Goal: Task Accomplishment & Management: Complete application form

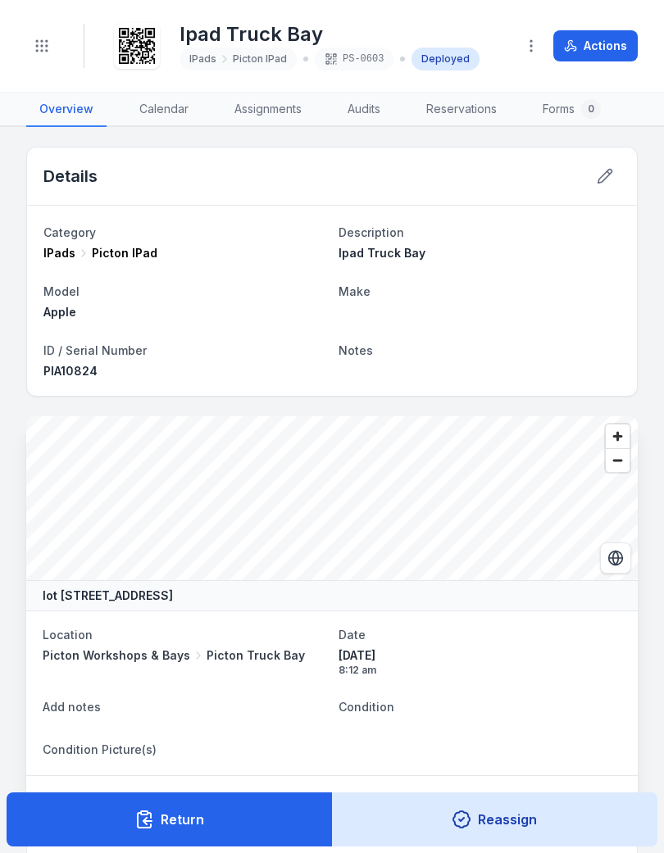
click at [33, 36] on button "Toggle Navigation" at bounding box center [41, 45] width 31 height 31
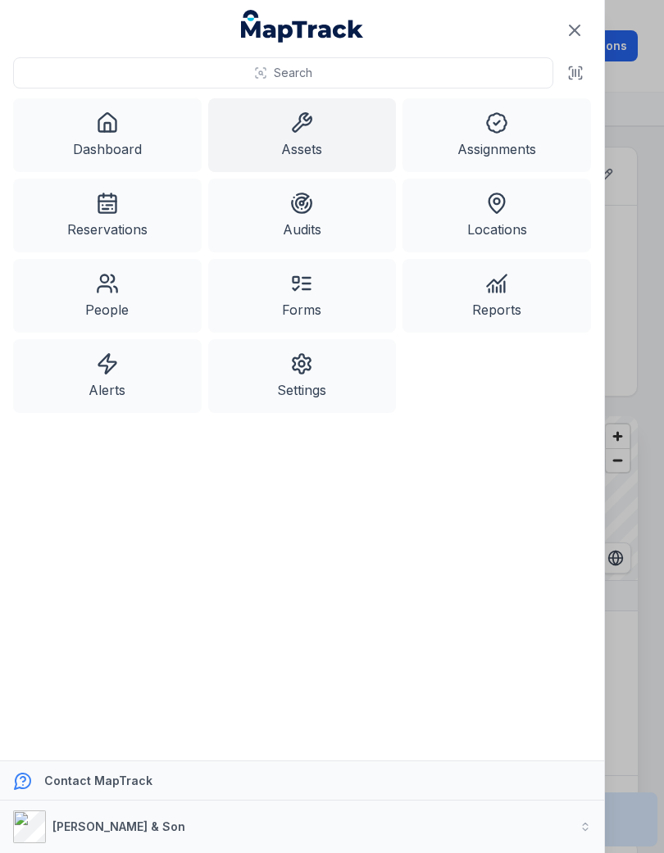
click at [314, 124] on link "Assets" at bounding box center [302, 135] width 188 height 74
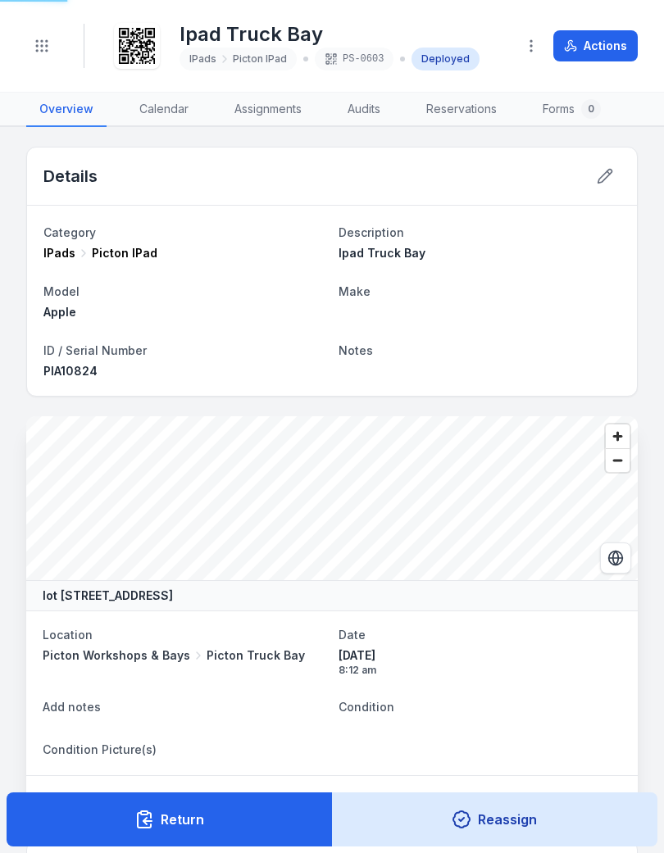
click at [49, 41] on icon "Toggle navigation" at bounding box center [42, 46] width 16 height 16
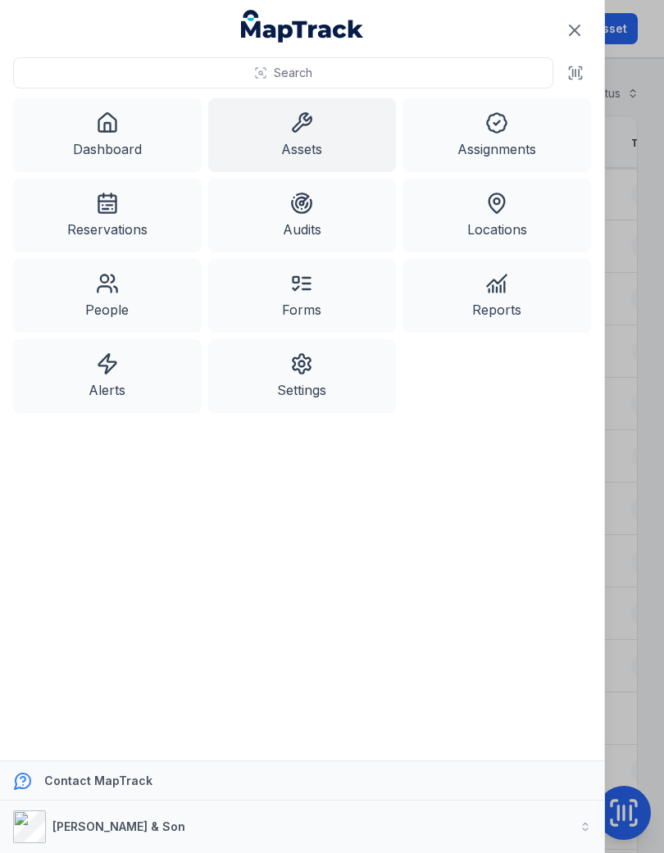
click at [127, 131] on link "Dashboard" at bounding box center [107, 135] width 188 height 74
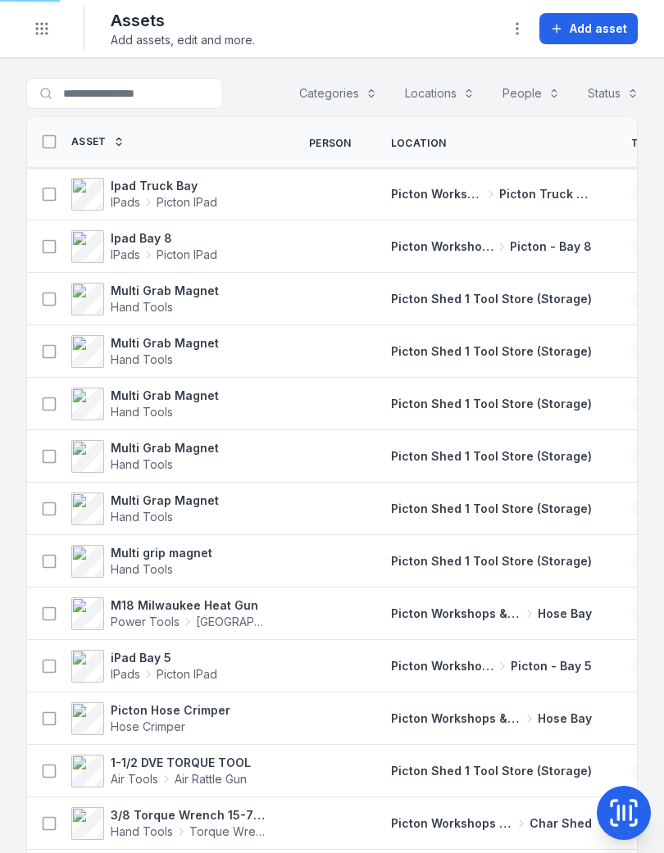
click at [597, 21] on span "Add asset" at bounding box center [597, 28] width 57 height 16
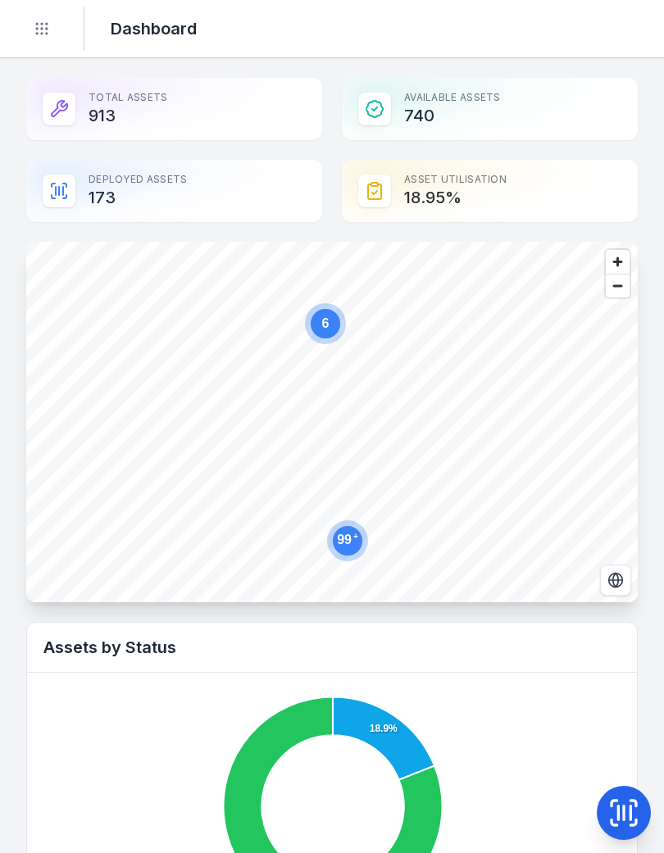
click at [143, 122] on div "Total Assets 913" at bounding box center [174, 109] width 296 height 62
click at [627, 813] on icon at bounding box center [623, 812] width 33 height 33
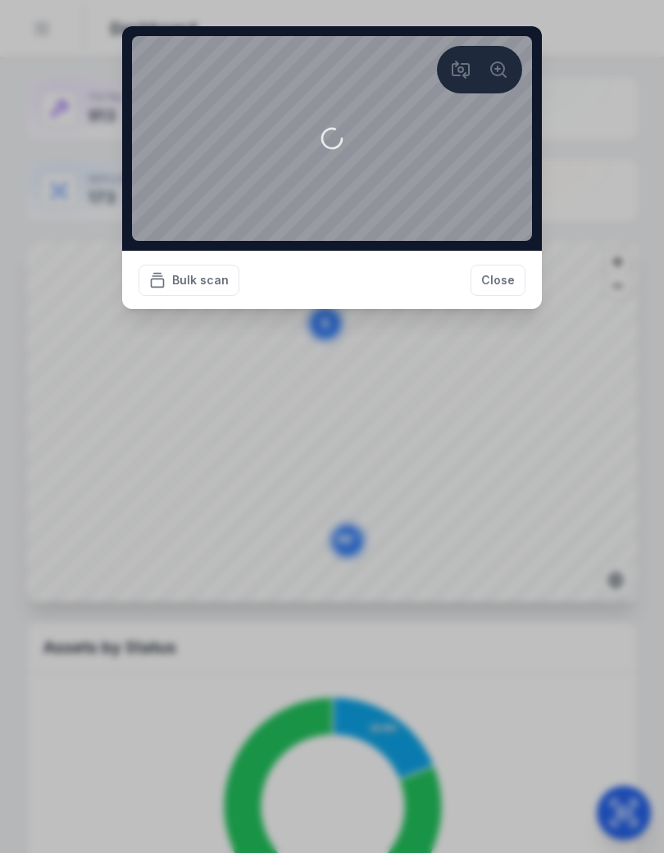
click at [497, 296] on button "Close" at bounding box center [497, 280] width 55 height 31
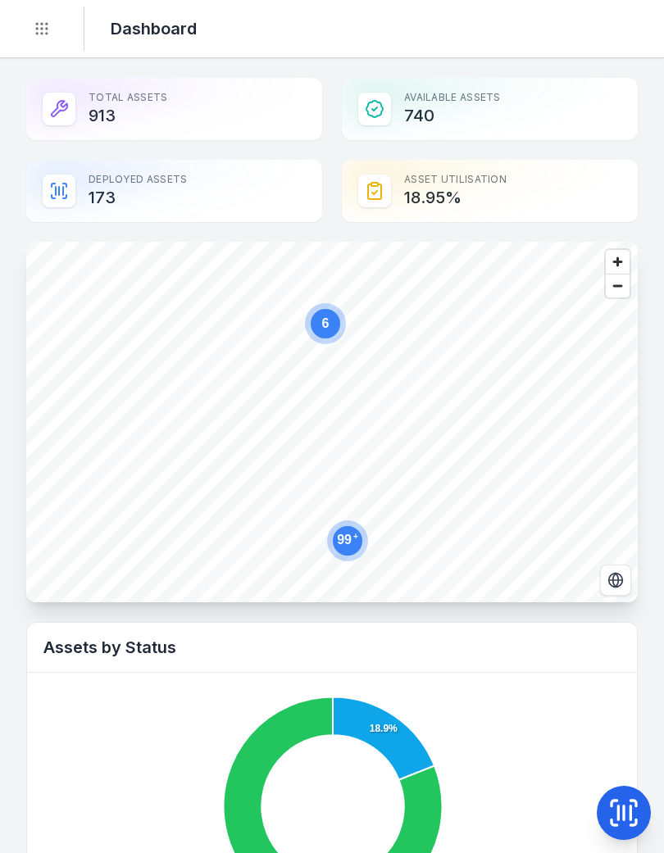
click at [206, 111] on div "Total Assets 913" at bounding box center [174, 109] width 296 height 62
click at [170, 101] on div "Total Assets 913" at bounding box center [174, 109] width 296 height 62
click at [156, 112] on div "Total Assets 913" at bounding box center [174, 109] width 296 height 62
click at [36, 29] on circle "Toggle navigation" at bounding box center [37, 29] width 2 height 2
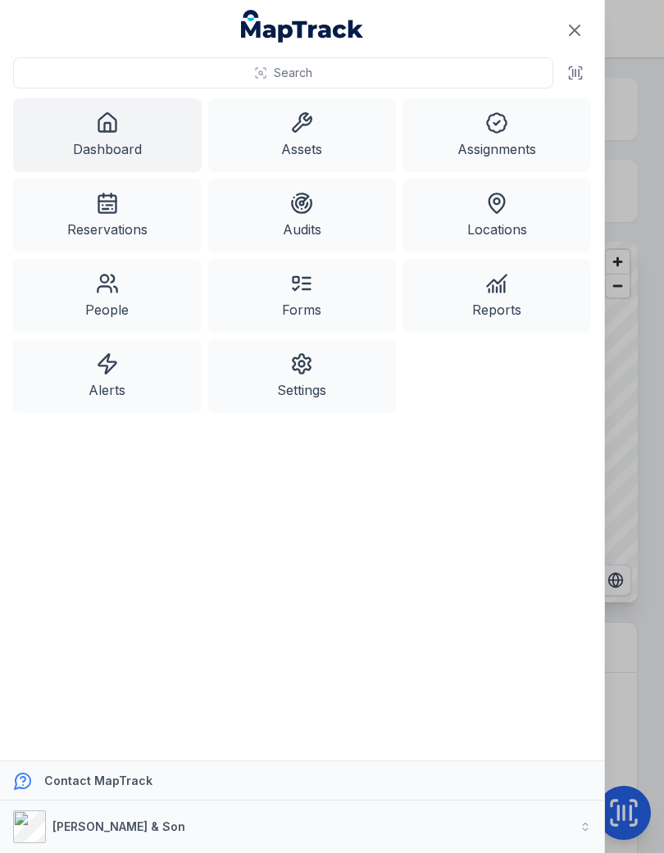
click at [297, 138] on link "Assets" at bounding box center [302, 135] width 188 height 74
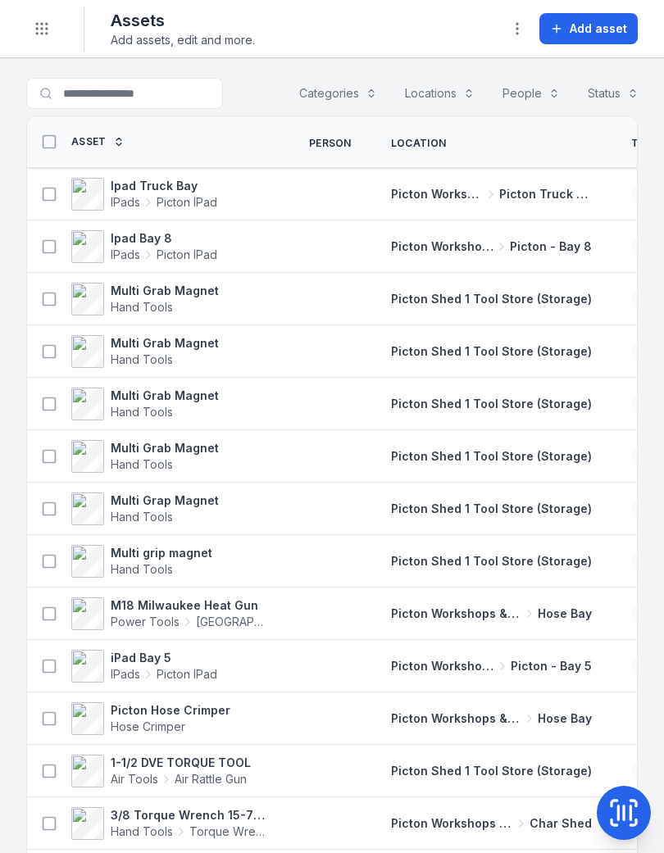
click at [591, 27] on span "Add asset" at bounding box center [597, 28] width 57 height 16
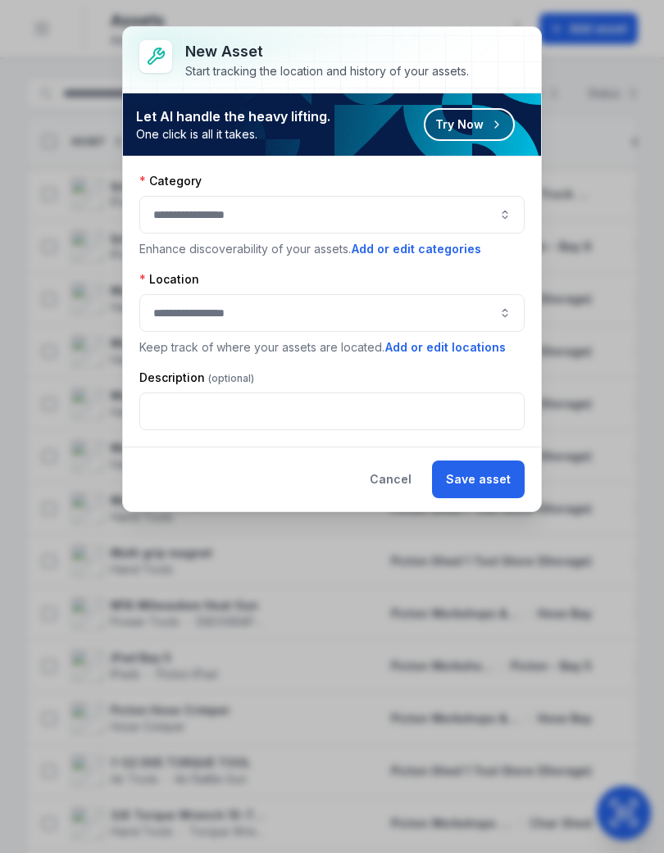
click at [463, 197] on button "button" at bounding box center [331, 215] width 385 height 38
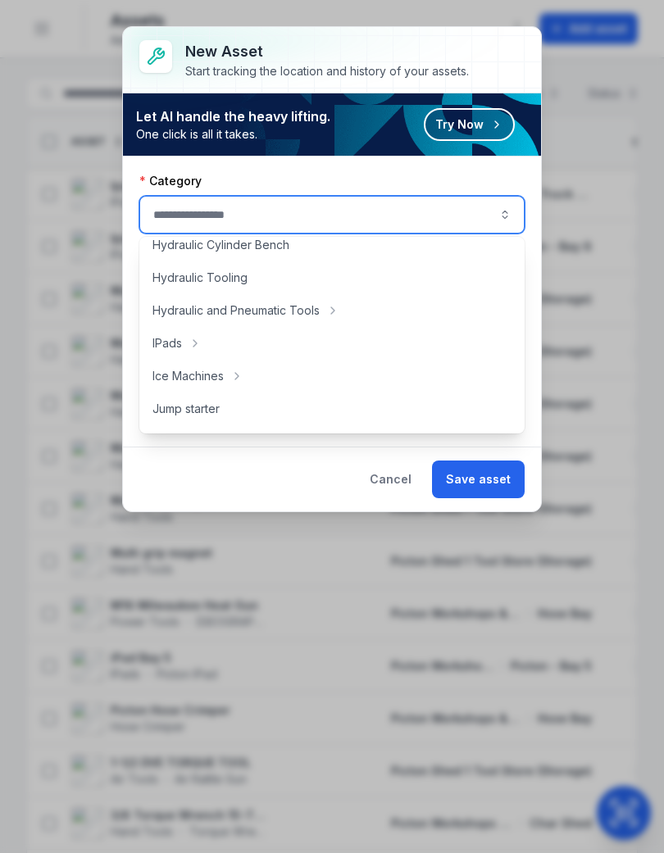
scroll to position [378, 0]
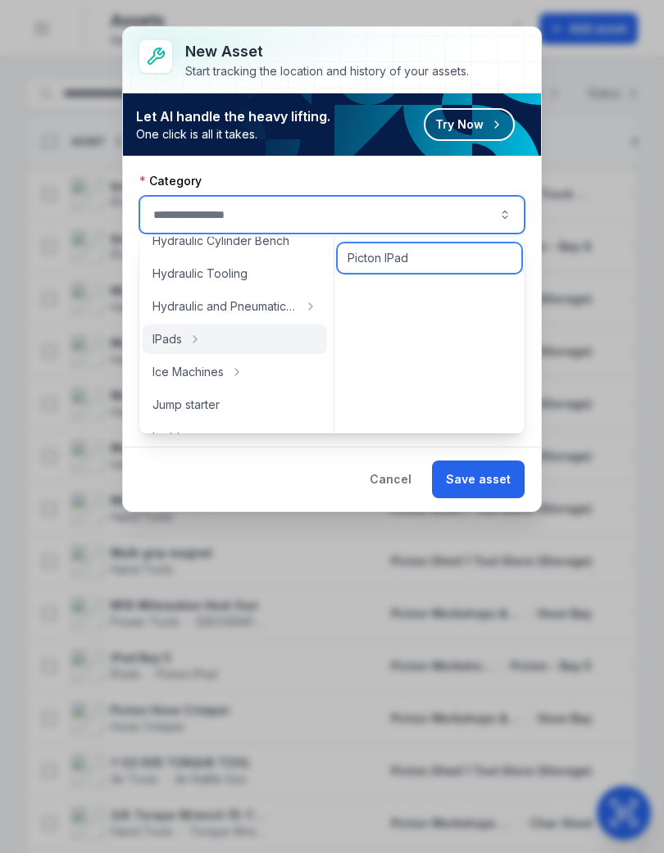
click at [386, 255] on span "Picton IPad" at bounding box center [377, 258] width 61 height 16
type input "**********"
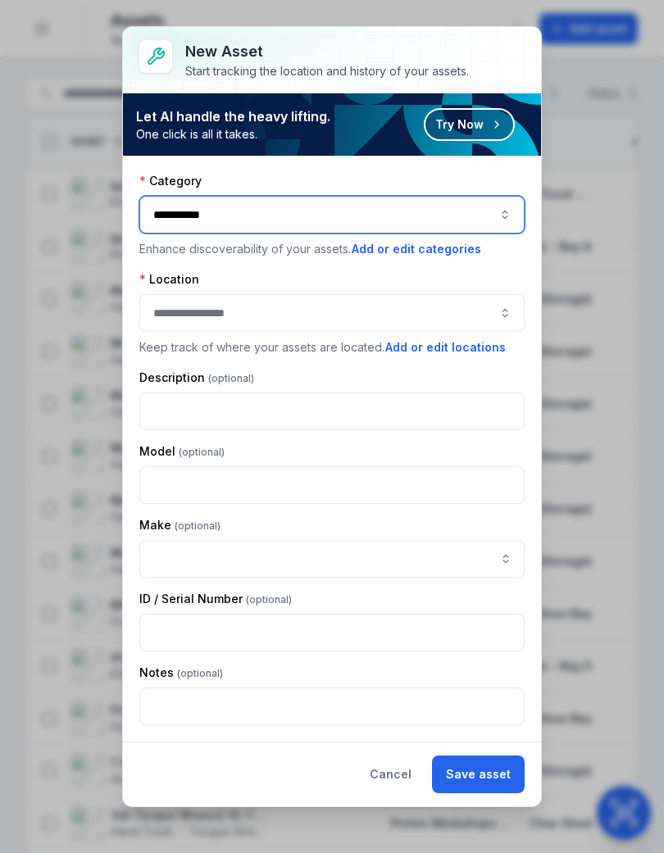
click at [392, 311] on button "button" at bounding box center [331, 313] width 385 height 38
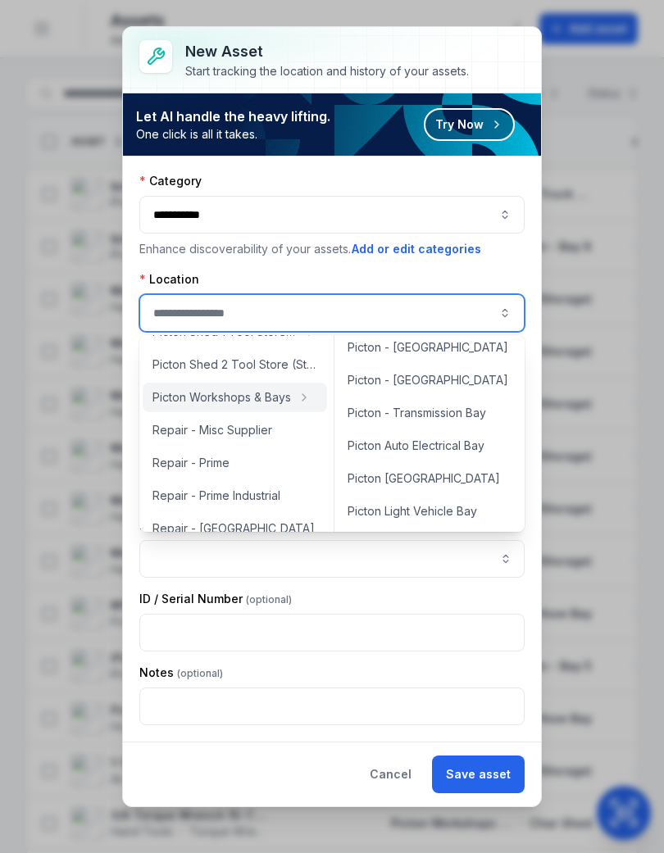
scroll to position [404, 0]
click at [444, 439] on span "Picton Auto Electrical Bay" at bounding box center [415, 444] width 137 height 16
type input "**********"
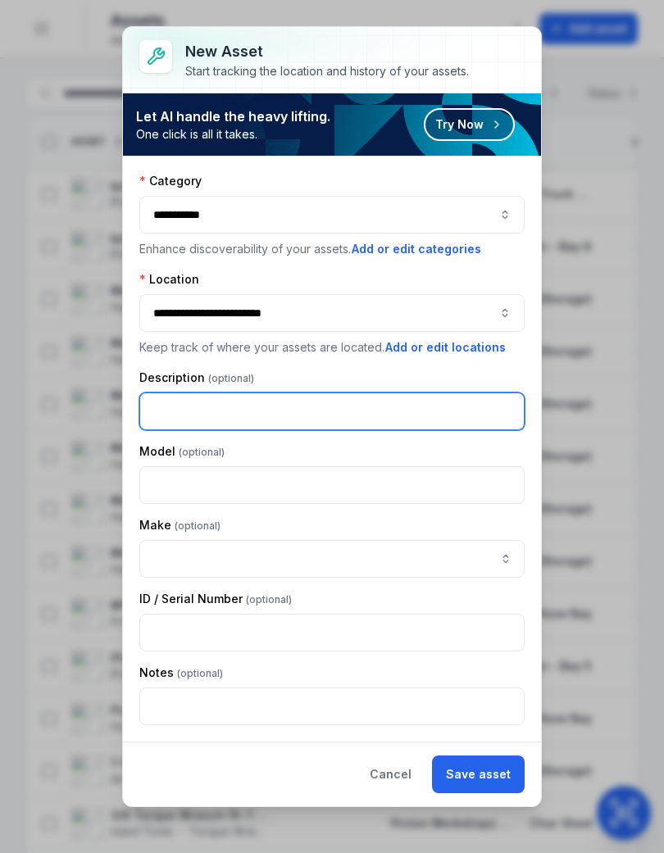
click at [396, 393] on input "text" at bounding box center [331, 411] width 385 height 38
type input "*"
type input "**********"
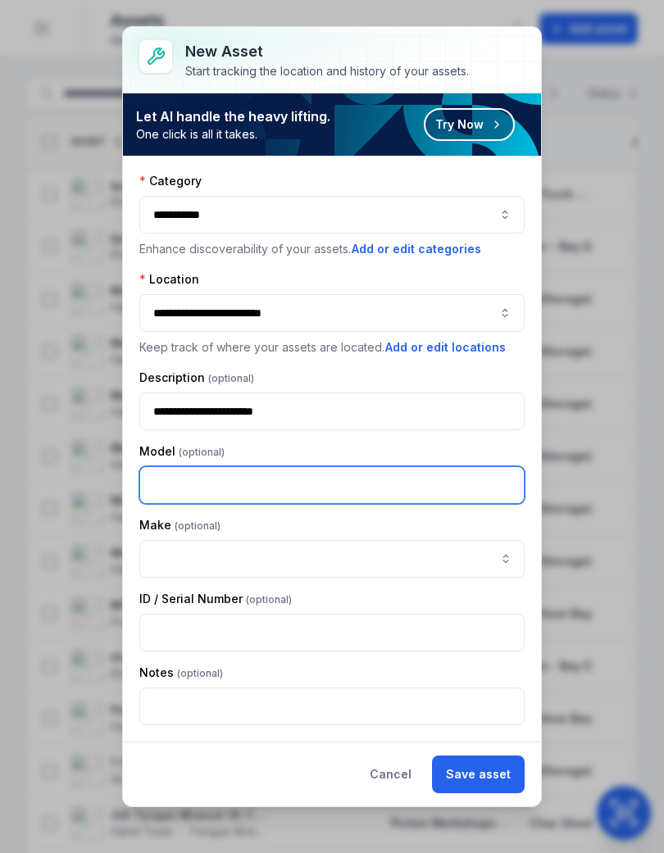
click at [356, 473] on input "text" at bounding box center [331, 485] width 385 height 38
type input "*****"
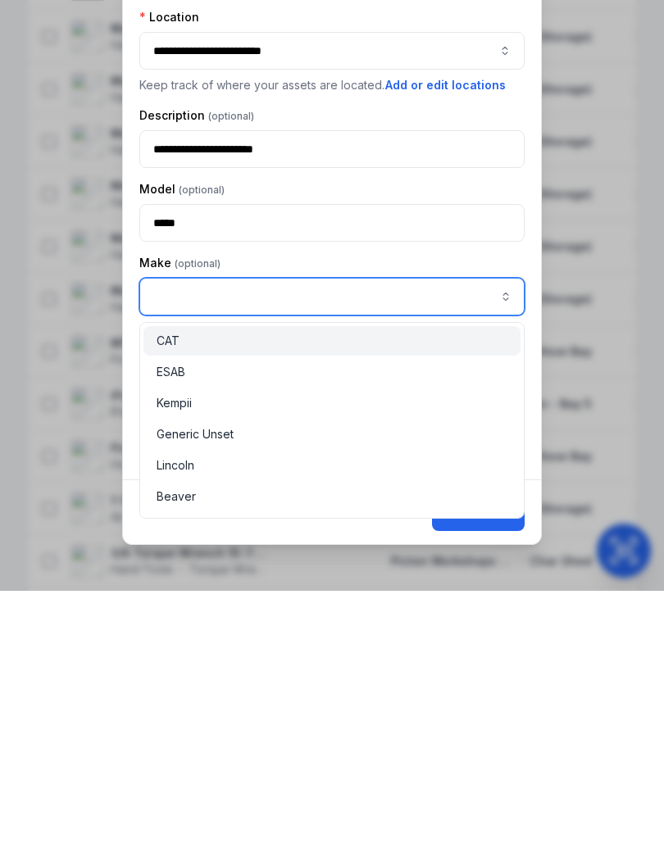
click at [505, 540] on button "button" at bounding box center [506, 559] width 38 height 38
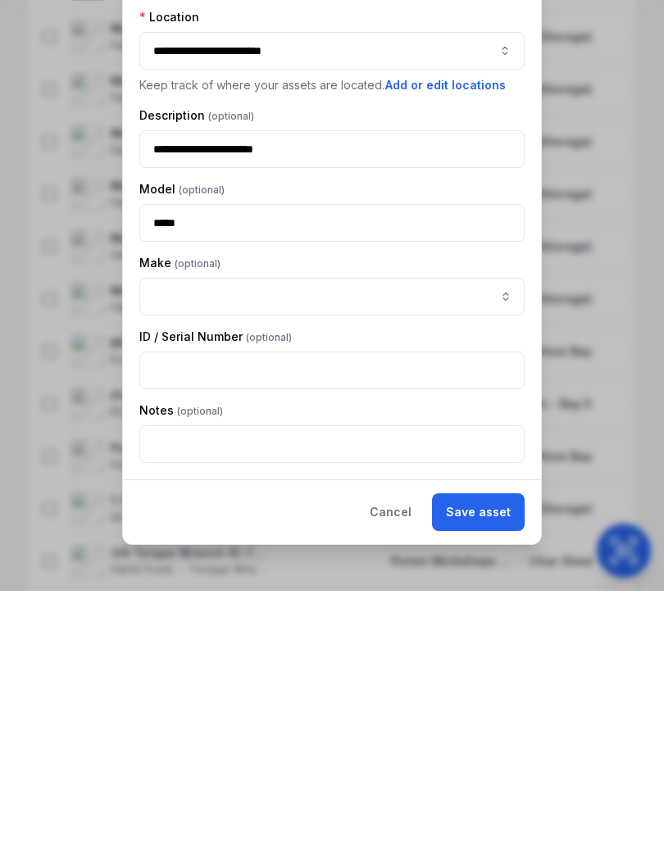
click at [494, 755] on button "Save asset" at bounding box center [478, 774] width 93 height 38
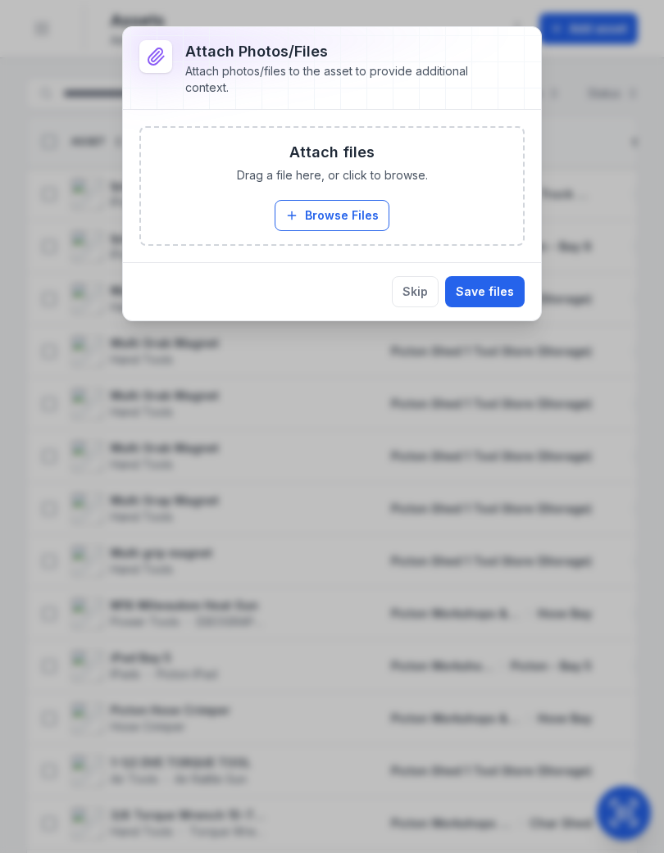
click at [331, 219] on button "Browse Files" at bounding box center [331, 215] width 115 height 31
click at [335, 211] on button "Browse Files" at bounding box center [331, 215] width 115 height 31
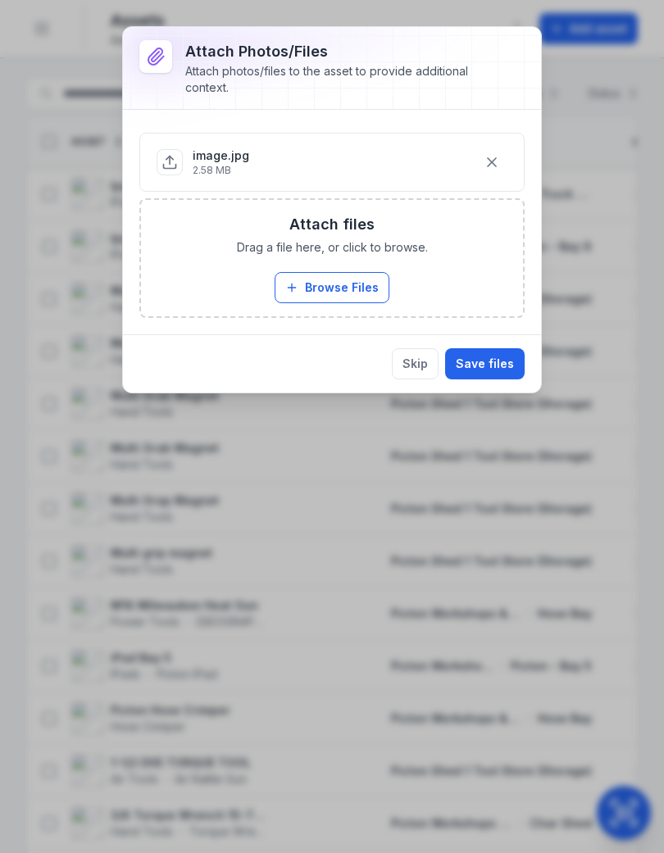
click at [496, 357] on button "Save files" at bounding box center [484, 363] width 79 height 31
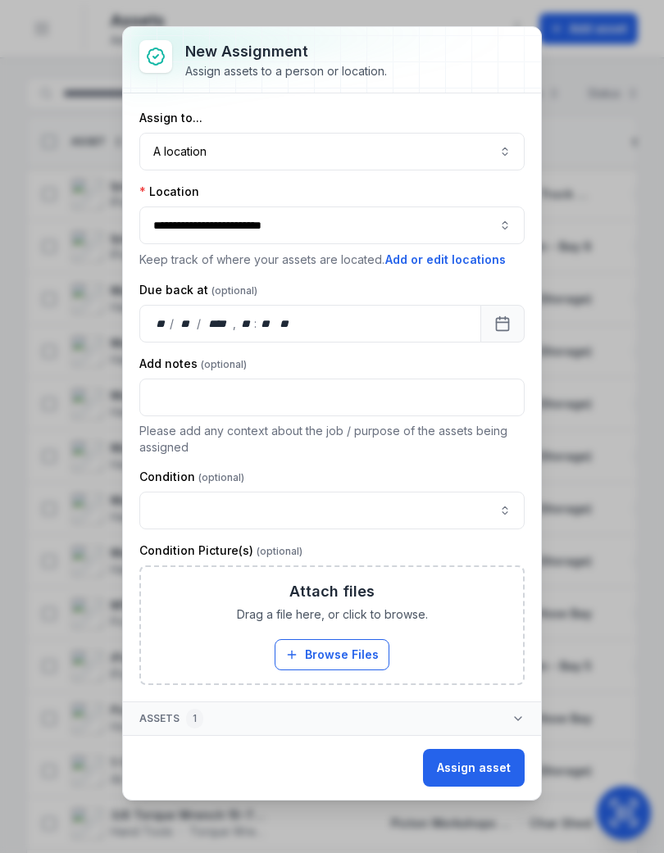
click at [498, 503] on button "button" at bounding box center [331, 510] width 385 height 38
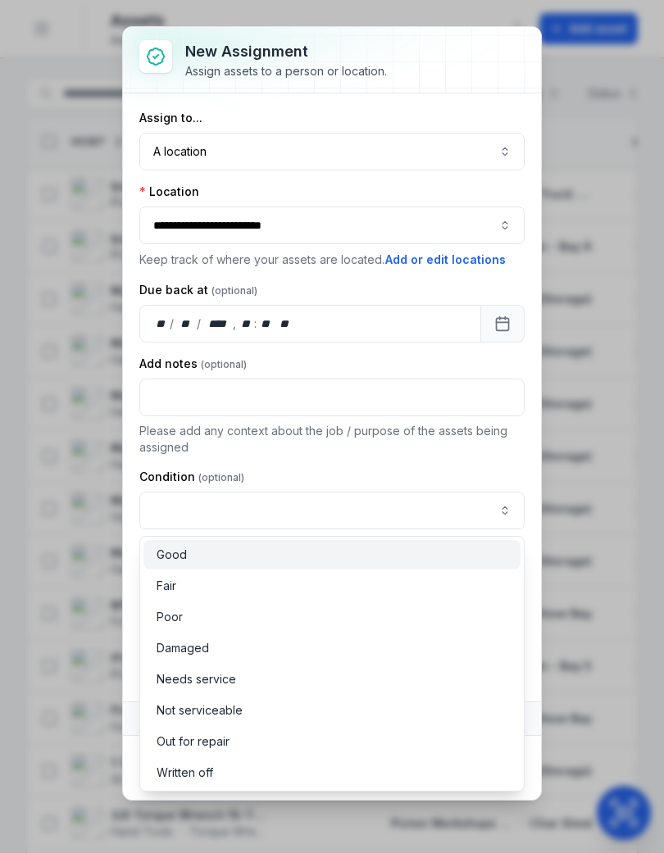
click at [170, 551] on span "Good" at bounding box center [171, 554] width 30 height 16
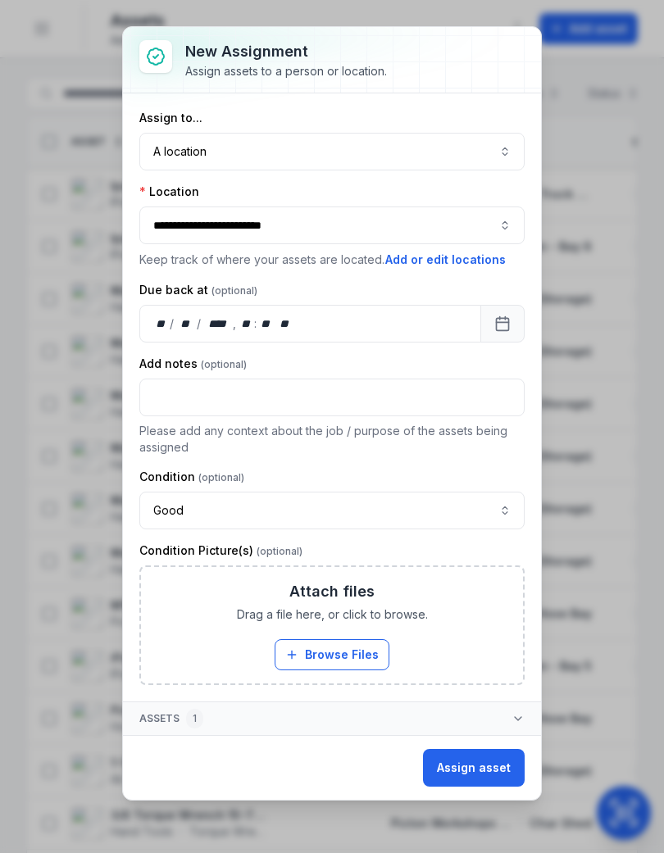
click at [485, 766] on button "Assign asset" at bounding box center [474, 768] width 102 height 38
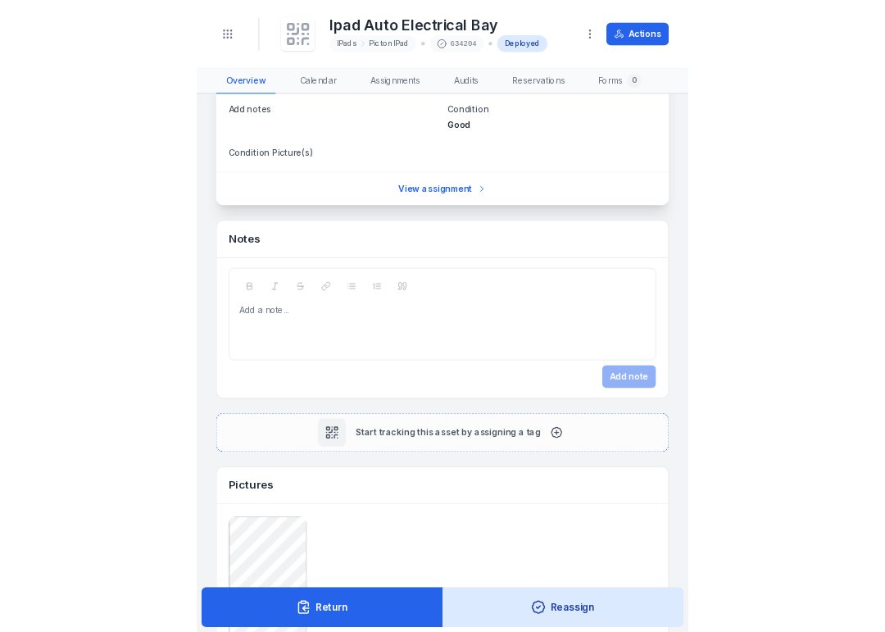
scroll to position [544, 0]
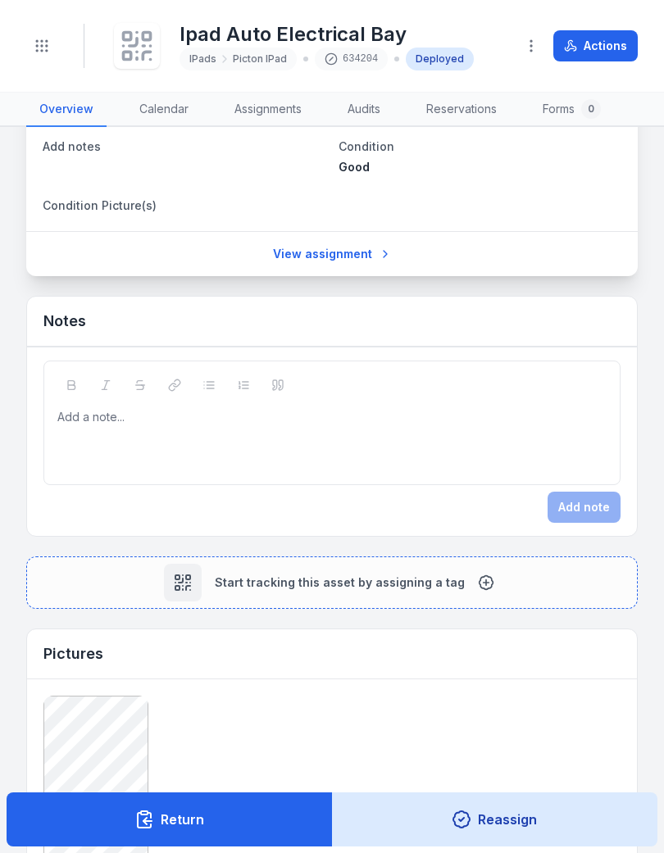
click at [478, 578] on icon at bounding box center [485, 583] width 14 height 14
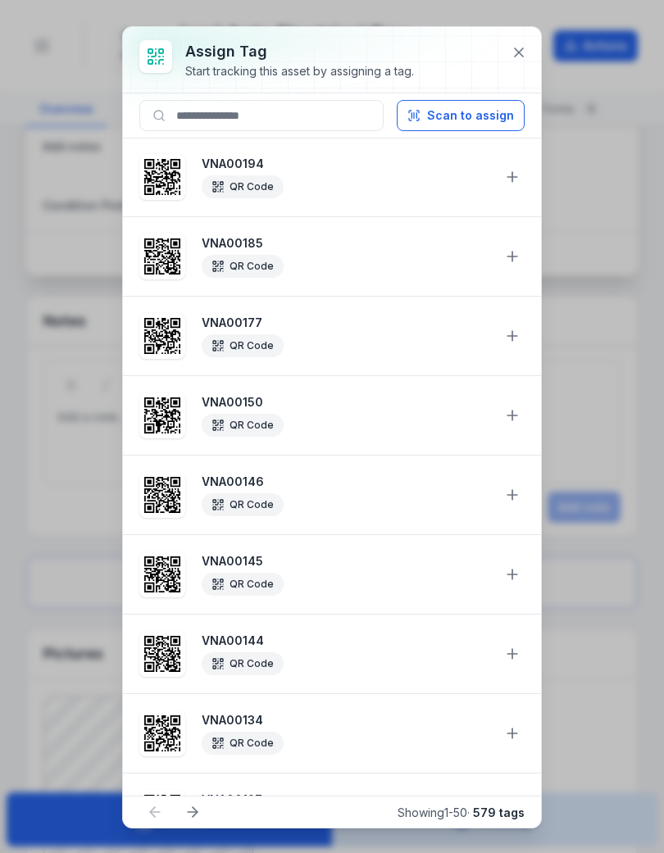
scroll to position [396, 0]
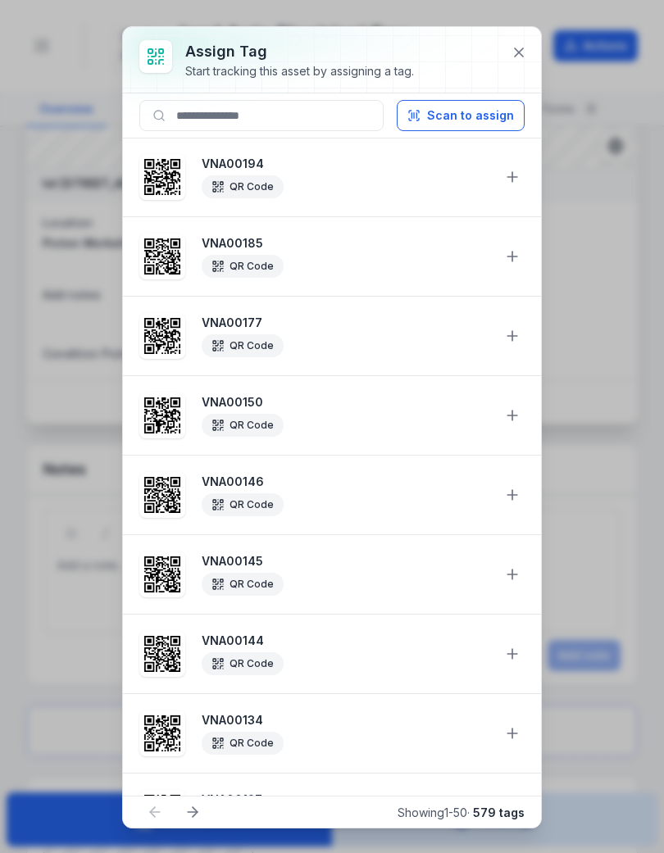
click at [473, 111] on button "Scan to assign" at bounding box center [460, 115] width 128 height 31
